Goal: Transaction & Acquisition: Obtain resource

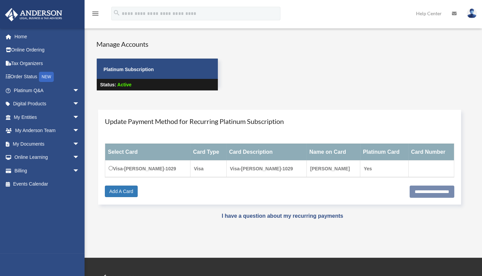
click at [301, 84] on div "Manage Accounts Platinum Subscription Status: Active" at bounding box center [289, 71] width 396 height 64
click at [264, 66] on div "Manage Accounts Platinum Subscription Status: Active" at bounding box center [289, 71] width 396 height 64
click at [38, 53] on link "Online Ordering" at bounding box center [47, 50] width 85 height 14
click at [49, 143] on link "My Documents arrow_drop_down" at bounding box center [47, 144] width 85 height 14
click at [73, 145] on span "arrow_drop_down" at bounding box center [80, 144] width 14 height 14
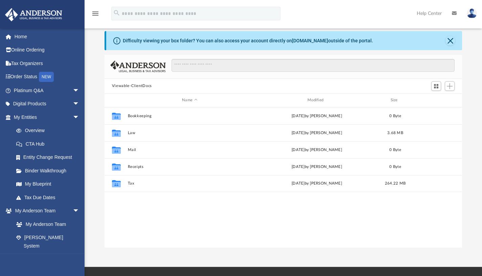
scroll to position [149, 353]
click at [451, 39] on button "Close" at bounding box center [450, 40] width 9 height 9
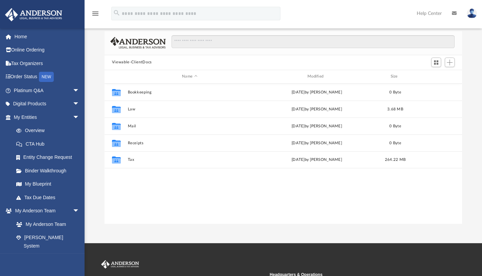
click at [248, 203] on div "Collaborated Folder Bookkeeping Wed May 21 2025 by Charles Rogler 0 Byte Collab…" at bounding box center [284, 154] width 358 height 140
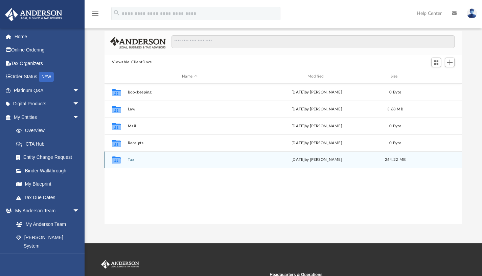
click at [126, 157] on div "Collaborated Folder Tax yesterday by Alex Price 264.22 MB" at bounding box center [284, 159] width 358 height 17
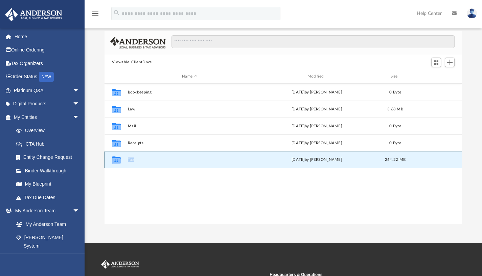
click at [126, 157] on div "Collaborated Folder Tax yesterday by Alex Price 264.22 MB" at bounding box center [284, 159] width 358 height 17
click at [116, 158] on icon "grid" at bounding box center [116, 160] width 9 height 5
drag, startPoint x: 115, startPoint y: 158, endPoint x: 155, endPoint y: 200, distance: 57.9
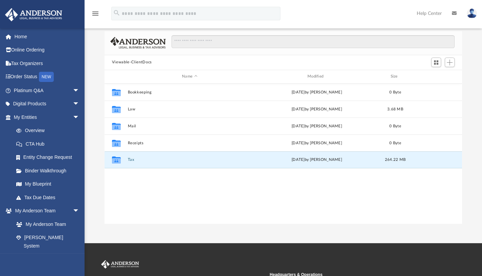
click at [155, 200] on div "Collaborated Folder Bookkeeping Wed May 21 2025 by Charles Rogler 0 Byte Collab…" at bounding box center [284, 154] width 358 height 140
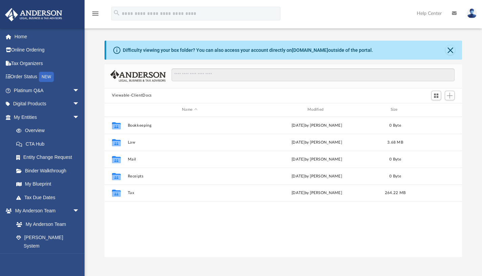
scroll to position [149, 353]
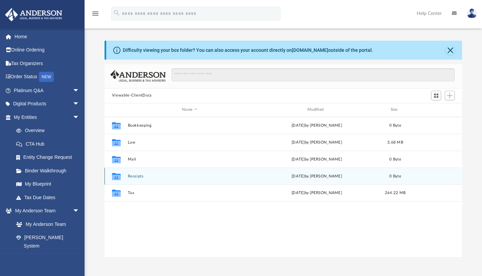
click at [118, 184] on div "Collaborated Folder Receipts [DATE] by [PERSON_NAME] 0 Byte" at bounding box center [284, 175] width 358 height 17
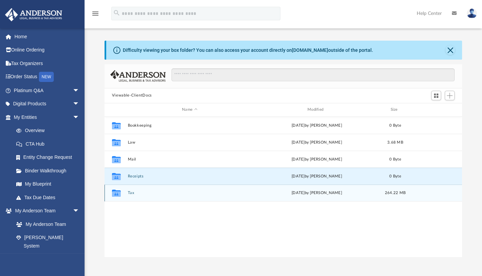
click at [118, 194] on icon "grid" at bounding box center [116, 192] width 9 height 7
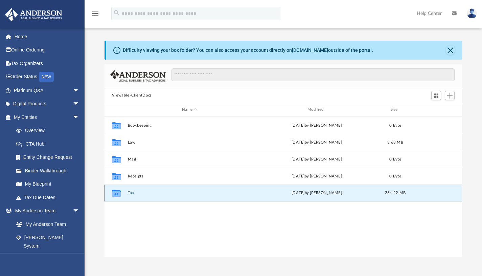
click at [118, 194] on icon "grid" at bounding box center [116, 192] width 9 height 7
click at [127, 195] on div "Collaborated Folder Tax yesterday by Alex Price 264.22 MB" at bounding box center [284, 192] width 358 height 17
click at [130, 193] on button "Tax" at bounding box center [190, 192] width 124 height 4
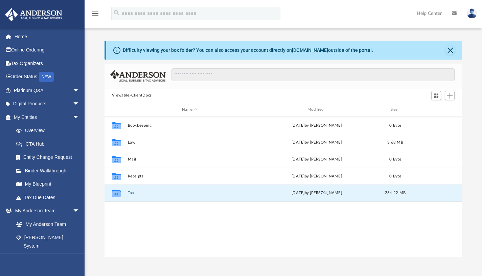
click at [130, 193] on button "Tax" at bounding box center [190, 192] width 124 height 4
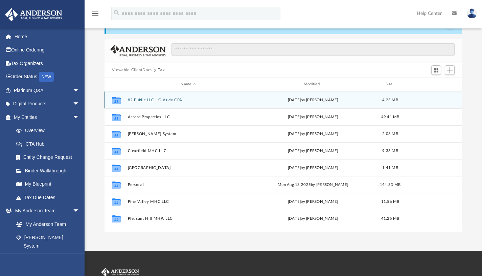
scroll to position [26, 0]
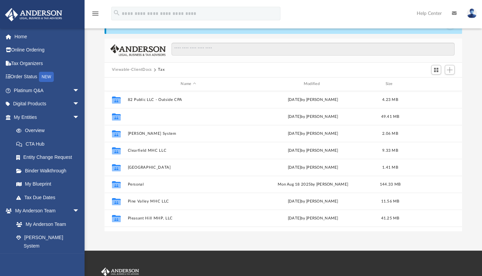
click at [166, 117] on button "Accord Properties LLC" at bounding box center [188, 116] width 121 height 4
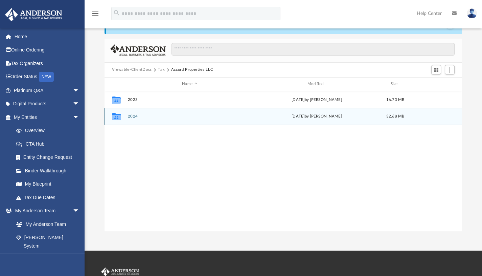
click at [115, 115] on icon "grid" at bounding box center [116, 117] width 9 height 5
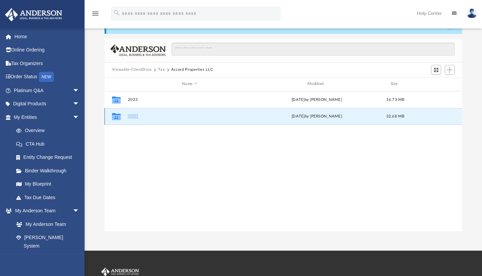
click at [115, 115] on icon "grid" at bounding box center [116, 117] width 9 height 5
click at [133, 116] on button "2024" at bounding box center [190, 116] width 124 height 4
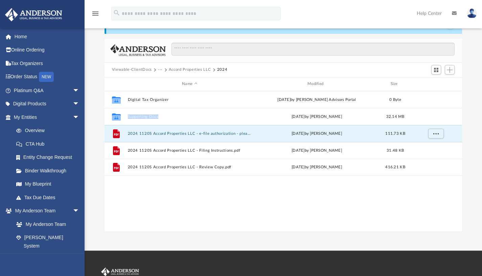
click at [145, 133] on button "2024 1120S Accord Properties LLC - e-file authorization - please sign.pdf" at bounding box center [190, 133] width 124 height 4
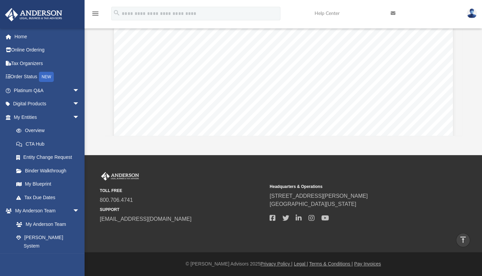
scroll to position [1057, 0]
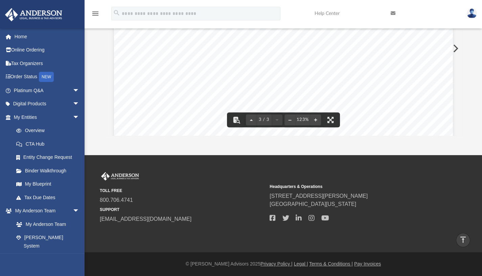
click at [448, 137] on div "App mhariprashad@gmail.com Sign Out mhariprashad@gmail.com Home Online Ordering…" at bounding box center [241, 17] width 482 height 276
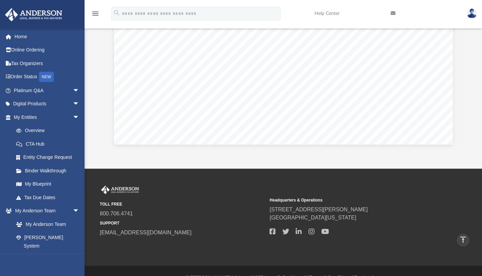
scroll to position [0, 0]
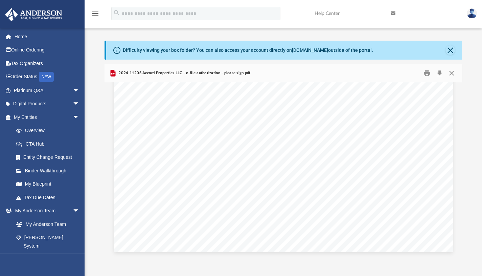
click at [418, 166] on div "475572 10-24-24 CCH IMPORTANT: CERTIFICATION AND AUTHENTICATION ra-achrevok@pa.…" at bounding box center [283, 32] width 339 height 439
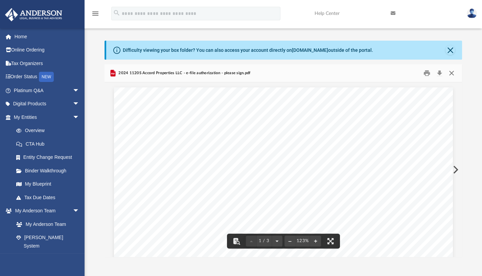
click at [453, 73] on button "Close" at bounding box center [452, 73] width 12 height 10
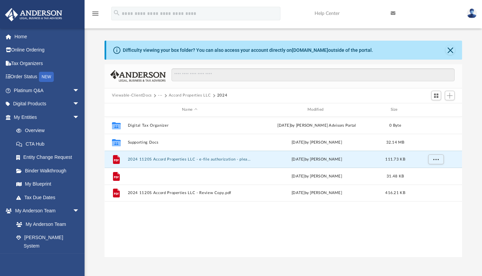
click at [159, 177] on button "2024 1120S Accord Properties LLC - Filing Instructions.pdf" at bounding box center [190, 176] width 124 height 4
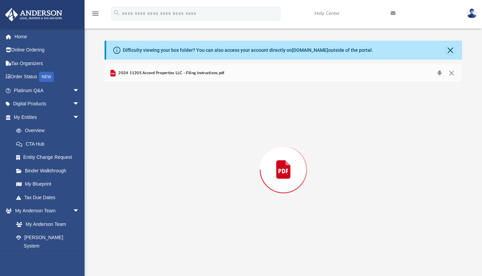
click at [159, 177] on div "Preview" at bounding box center [284, 169] width 358 height 175
click at [453, 71] on button "Close" at bounding box center [452, 73] width 12 height 10
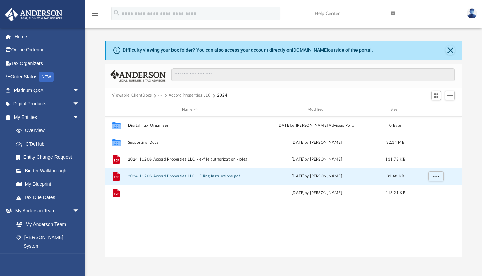
click at [224, 190] on button "2024 1120S Accord Properties LLC - Review Copy.pdf" at bounding box center [190, 192] width 124 height 4
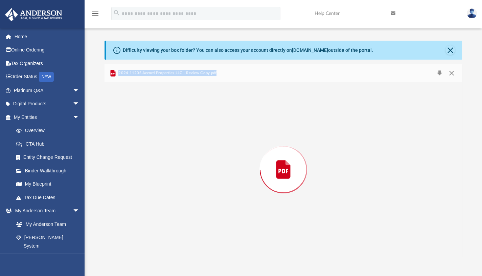
click at [224, 190] on div "Preview" at bounding box center [284, 169] width 358 height 175
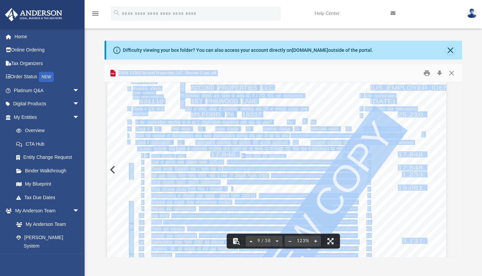
scroll to position [3657, 7]
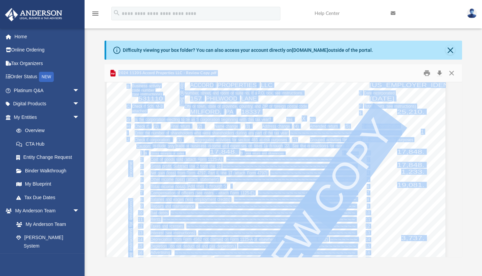
click at [231, 141] on span "Page 9" at bounding box center [231, 140] width 1 height 4
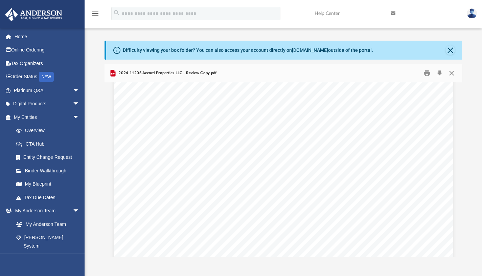
scroll to position [10134, 0]
